Goal: Task Accomplishment & Management: Complete application form

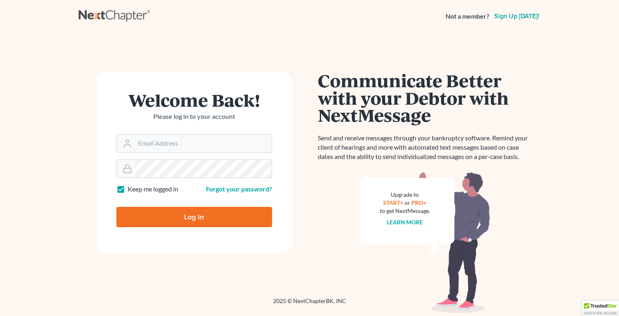
type input "[EMAIL_ADDRESS][DOMAIN_NAME]"
click at [195, 217] on input "Log In" at bounding box center [194, 217] width 156 height 20
type input "Thinking..."
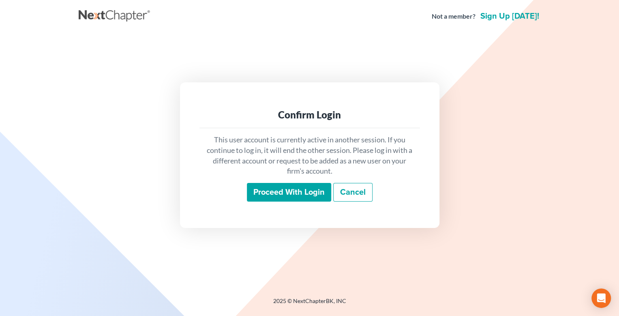
click at [294, 194] on input "Proceed with login" at bounding box center [289, 192] width 84 height 19
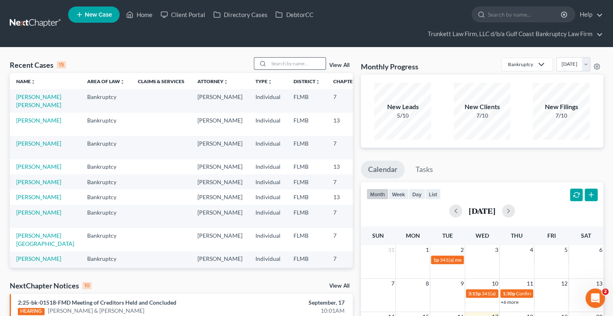
click at [298, 66] on input "search" at bounding box center [297, 64] width 57 height 12
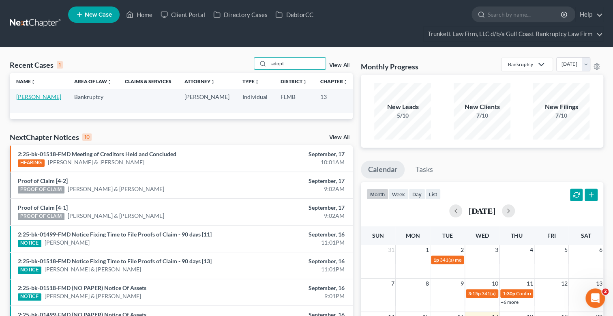
type input "adopt"
click at [30, 99] on link "[PERSON_NAME]" at bounding box center [38, 96] width 45 height 7
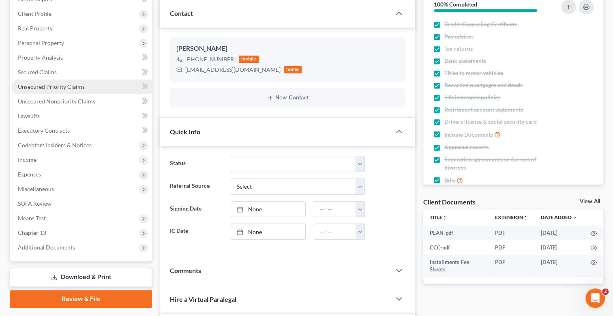
scroll to position [6, 0]
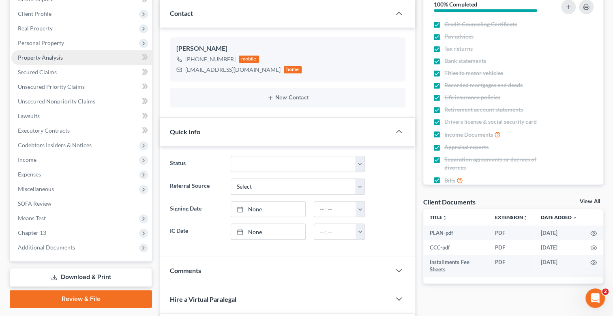
click at [51, 56] on span "Property Analysis" at bounding box center [40, 57] width 45 height 7
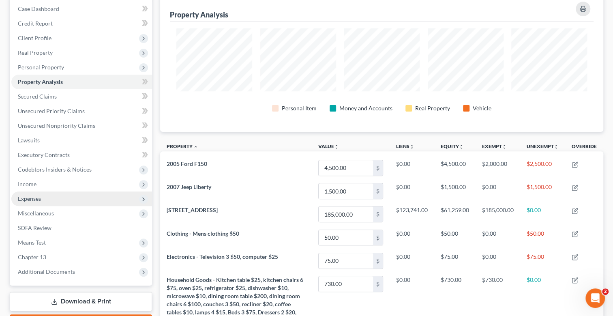
scroll to position [79, 0]
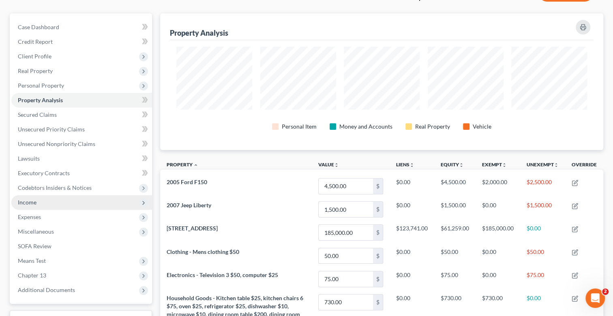
drag, startPoint x: 29, startPoint y: 202, endPoint x: 38, endPoint y: 201, distance: 8.7
click at [30, 202] on span "Income" at bounding box center [27, 202] width 19 height 7
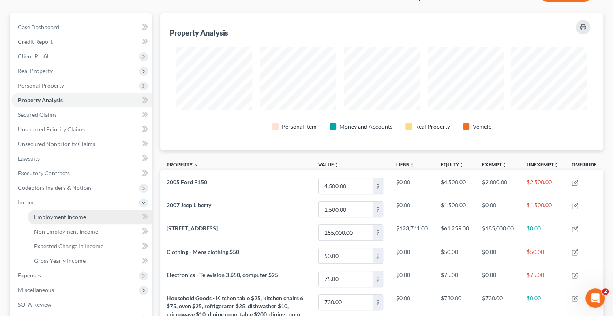
click at [65, 216] on span "Employment Income" at bounding box center [60, 216] width 52 height 7
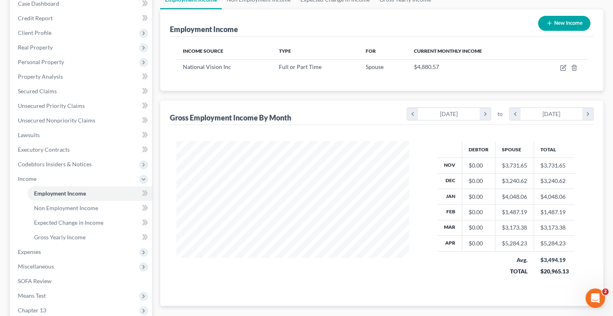
scroll to position [122, 0]
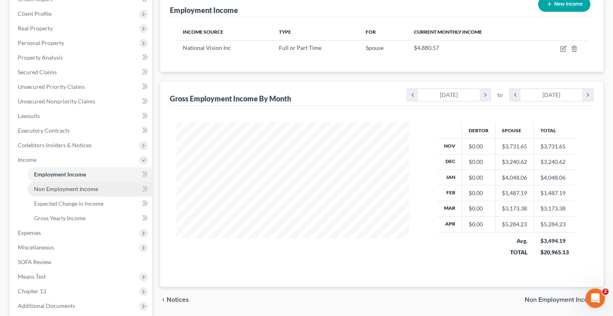
click at [80, 189] on span "Non Employment Income" at bounding box center [66, 188] width 64 height 7
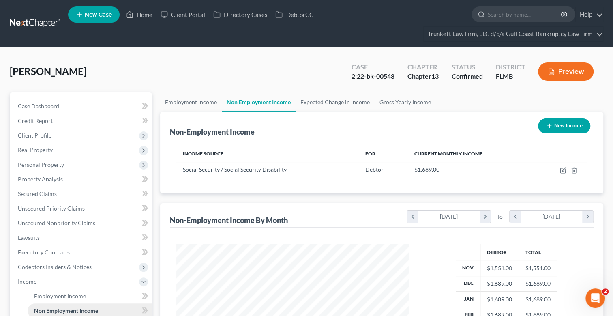
scroll to position [145, 249]
click at [48, 134] on span "Client Profile" at bounding box center [35, 135] width 34 height 7
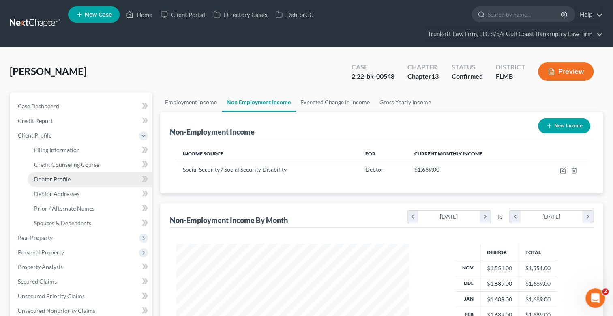
click at [67, 177] on span "Debtor Profile" at bounding box center [52, 179] width 36 height 7
select select "1"
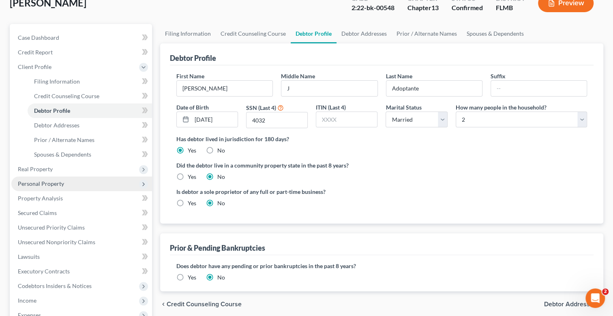
click at [51, 180] on span "Personal Property" at bounding box center [41, 183] width 46 height 7
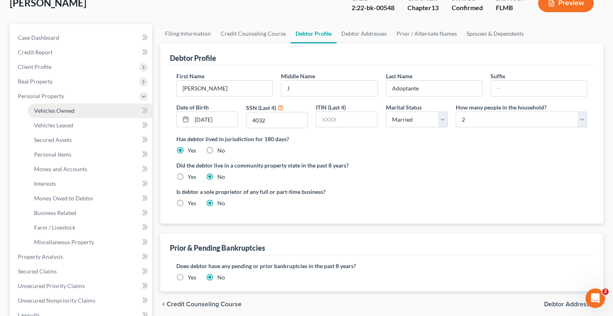
click at [63, 114] on link "Vehicles Owned" at bounding box center [90, 110] width 124 height 15
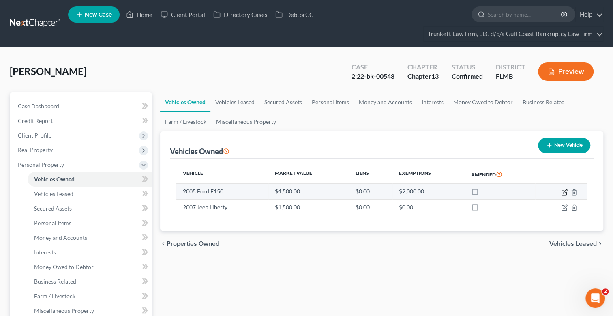
click at [564, 192] on icon "button" at bounding box center [564, 192] width 6 height 6
select select "0"
select select "21"
select select "3"
select select "0"
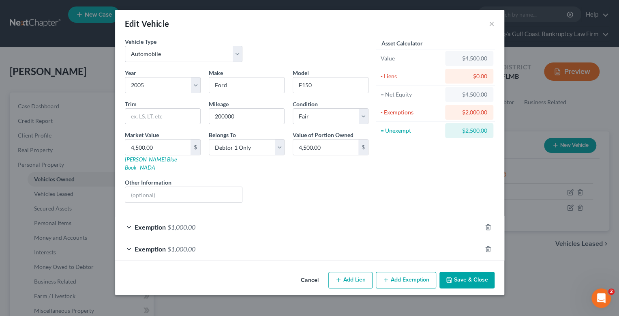
click at [458, 272] on button "Save & Close" at bounding box center [467, 280] width 55 height 17
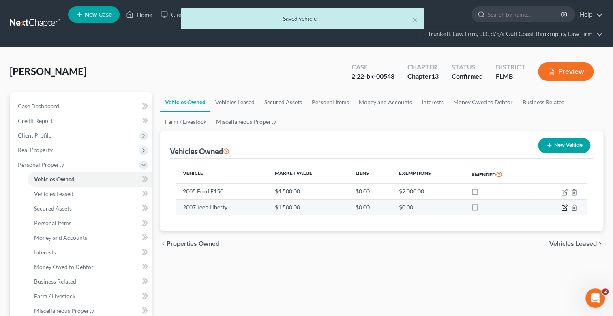
click at [565, 206] on icon "button" at bounding box center [564, 207] width 6 height 6
select select "0"
select select "19"
select select "3"
select select "0"
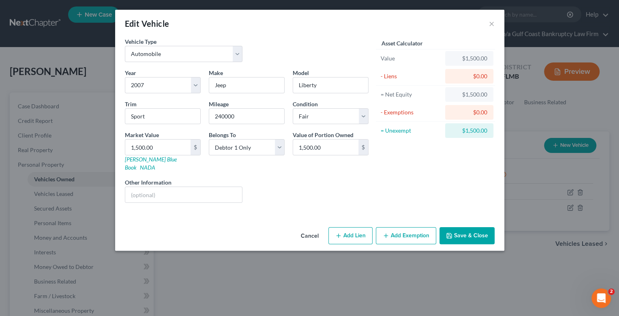
click at [463, 232] on button "Save & Close" at bounding box center [467, 235] width 55 height 17
